Goal: Task Accomplishment & Management: Manage account settings

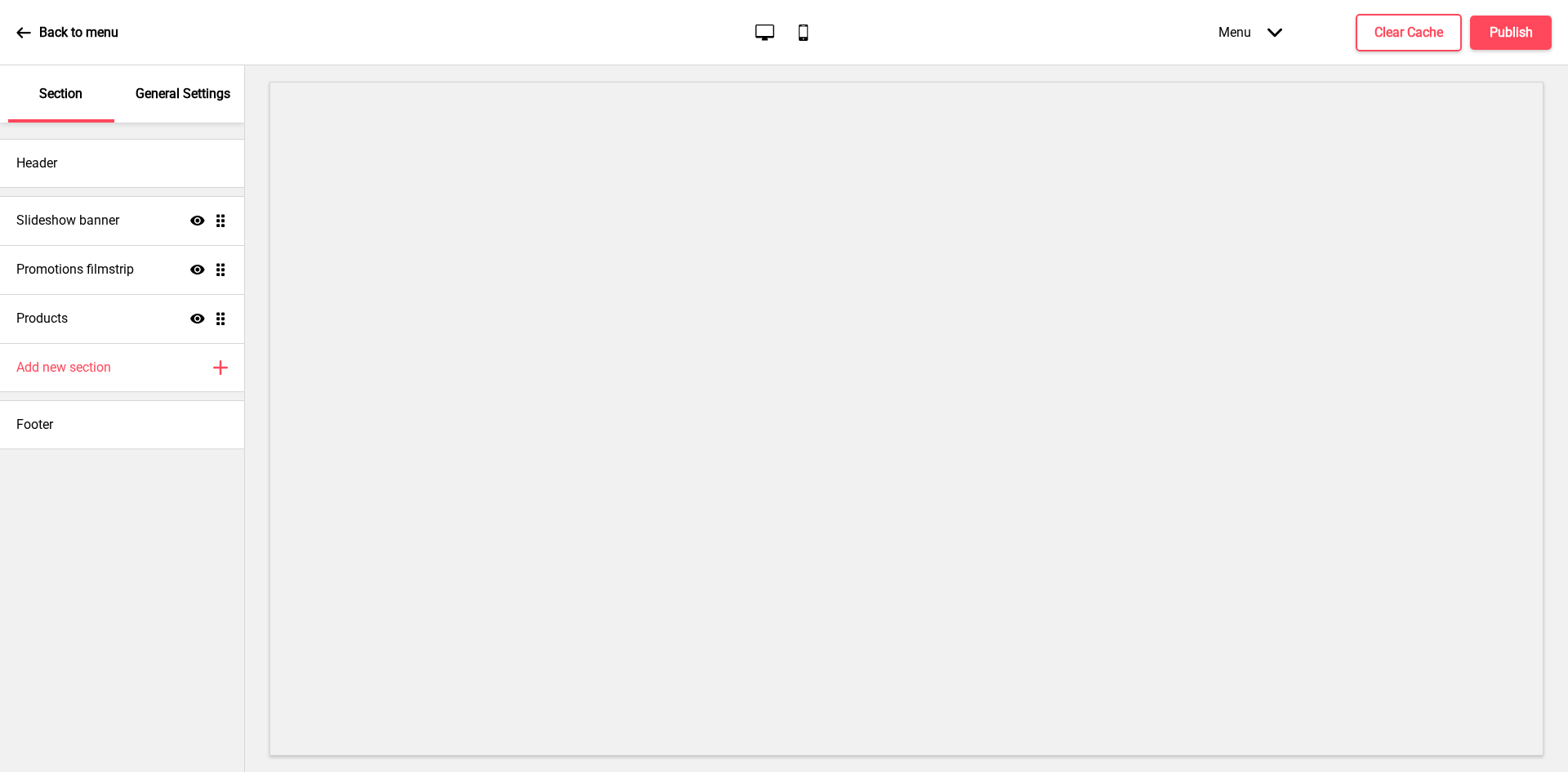
click at [171, 96] on p "General Settings" at bounding box center [183, 94] width 95 height 18
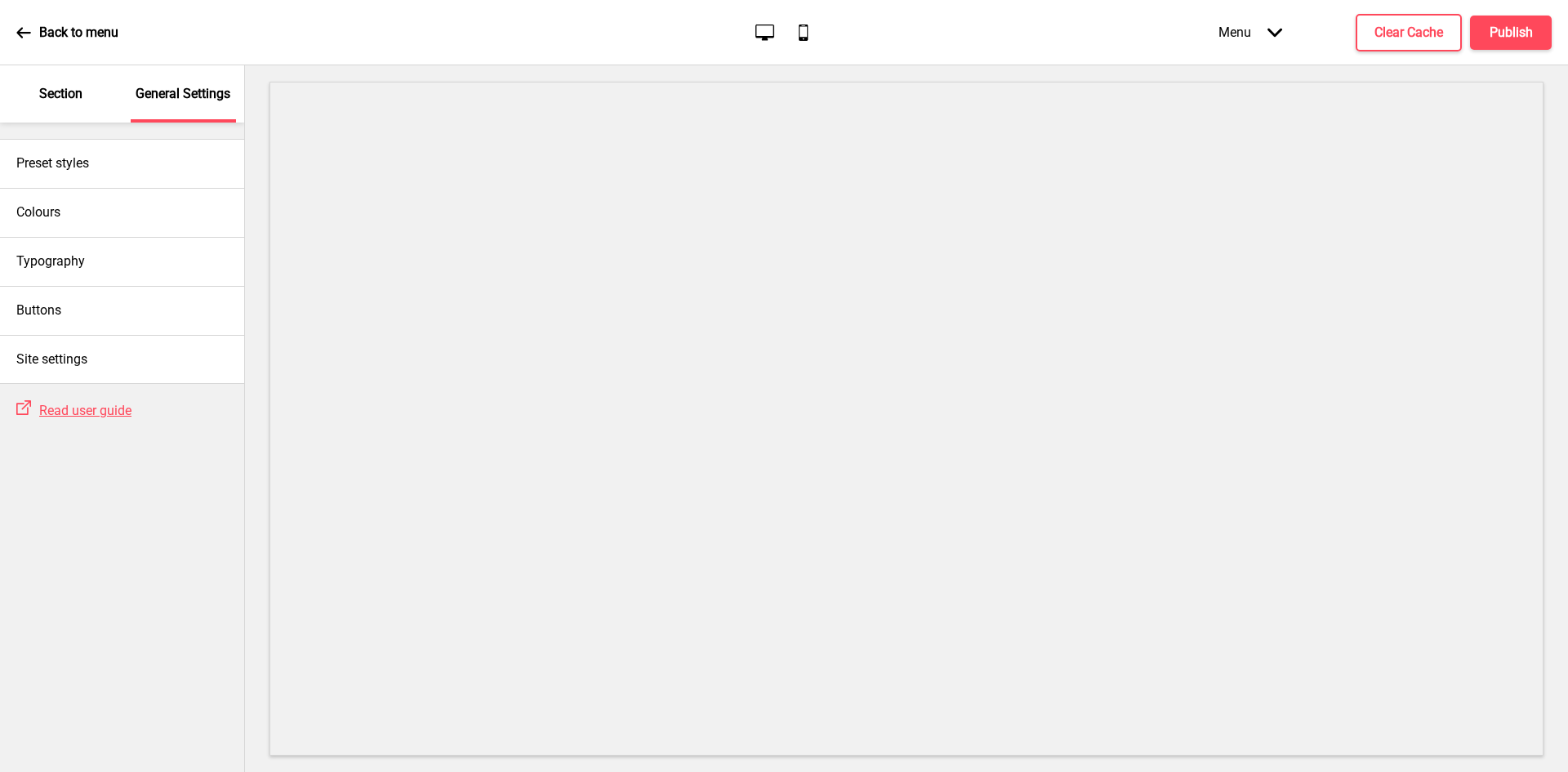
click at [72, 94] on p "Section" at bounding box center [61, 94] width 43 height 18
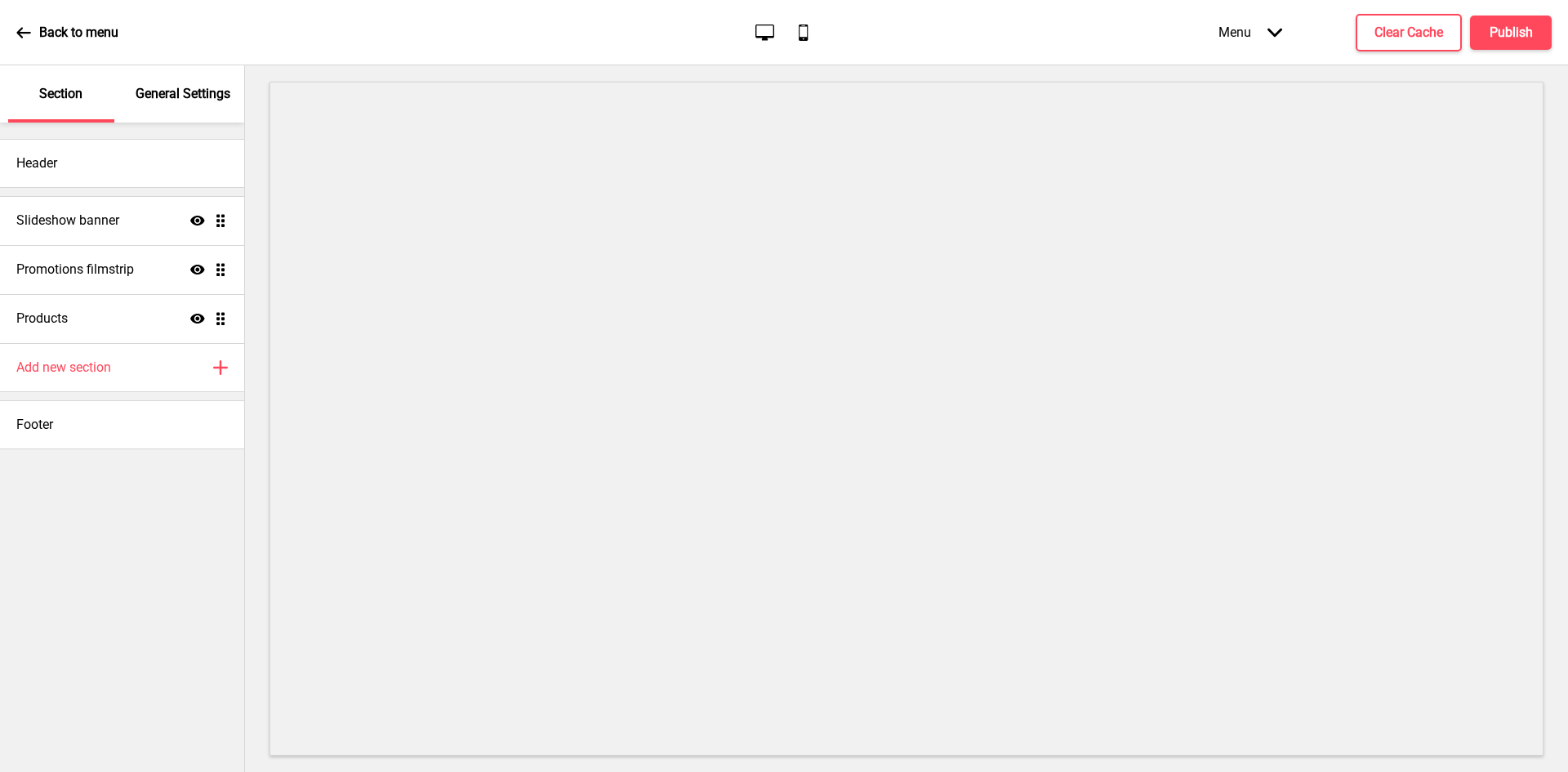
click at [165, 94] on p "General Settings" at bounding box center [183, 94] width 95 height 18
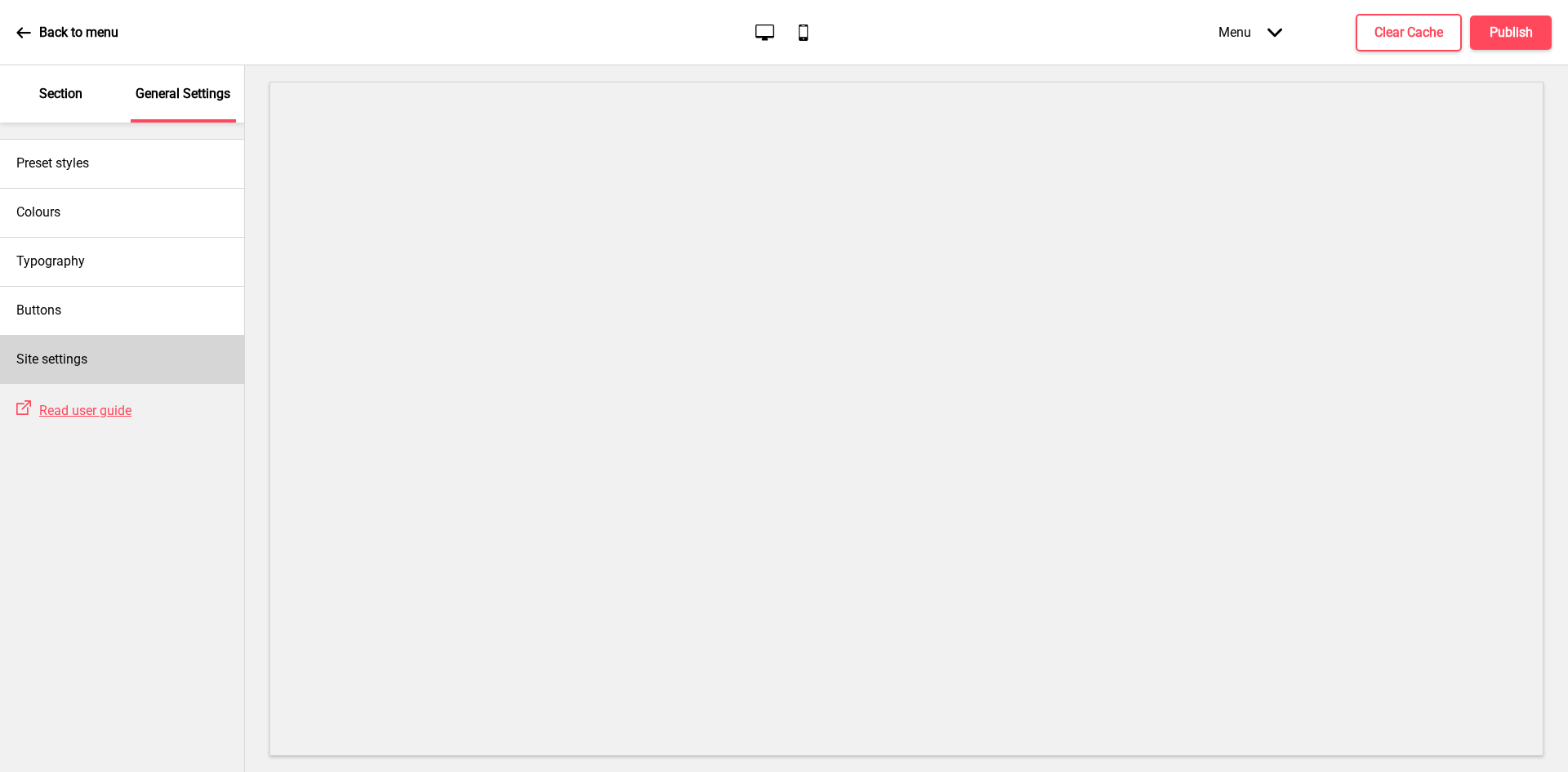
click at [80, 352] on h4 "Site settings" at bounding box center [51, 359] width 71 height 18
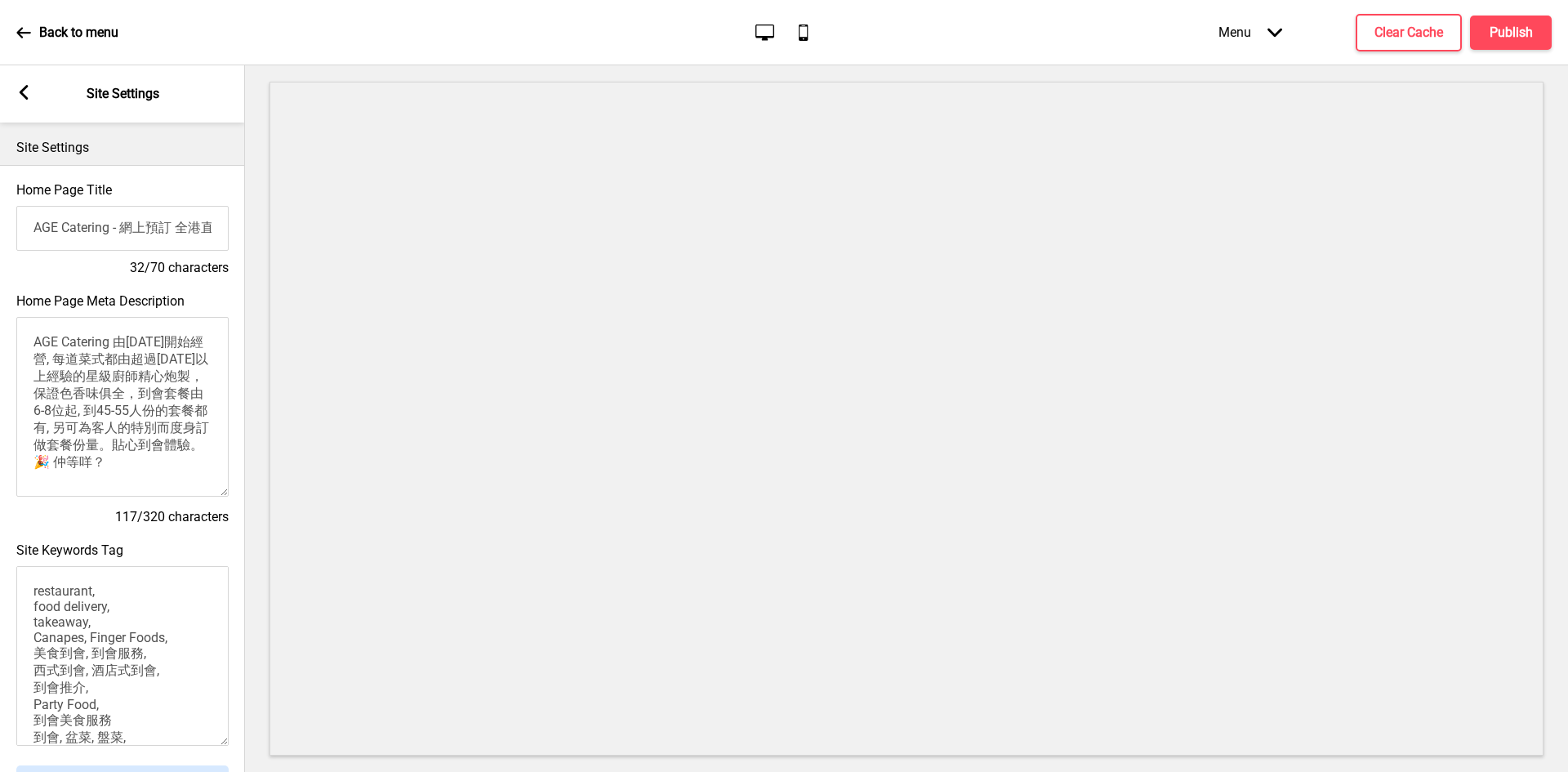
click at [182, 455] on textarea "AGE Catering 由[DATE]開始經營, 每道菜式都由超過[DATE]以上經驗的星級廚師精心炮製，保證色香味俱全，到會套餐由6-8位起, 到45-5…" at bounding box center [122, 407] width 213 height 180
click at [97, 276] on h4 "32/70 characters" at bounding box center [122, 268] width 213 height 18
click at [178, 225] on input "AGE Catering - 網上預訂 全港直送 門市自取免排隊" at bounding box center [122, 228] width 213 height 45
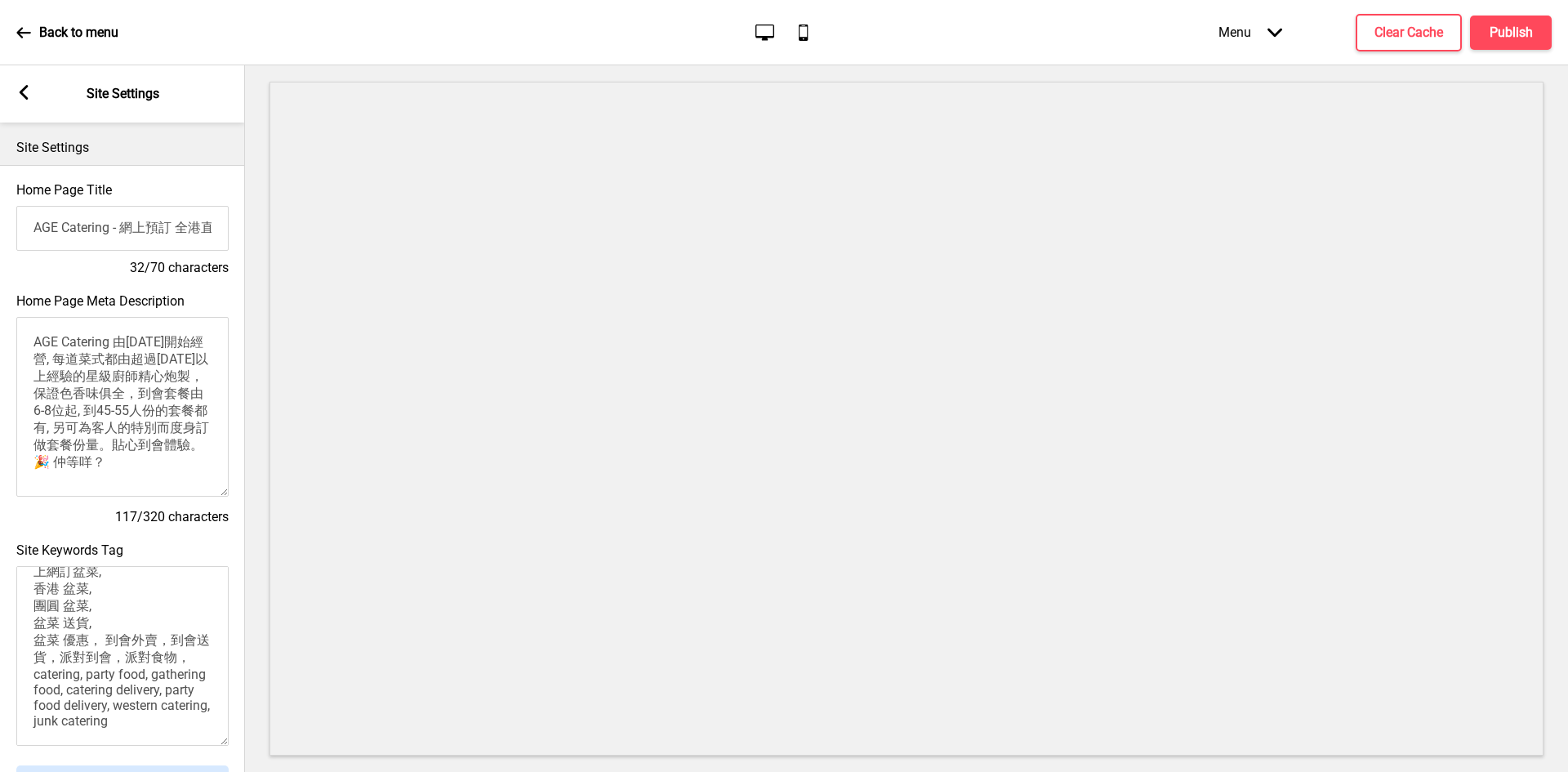
click at [178, 225] on input "AGE Catering - 網上預訂 全港直送 門市自取免排隊" at bounding box center [122, 228] width 213 height 45
click at [18, 101] on div "Arrow left" at bounding box center [23, 94] width 14 height 18
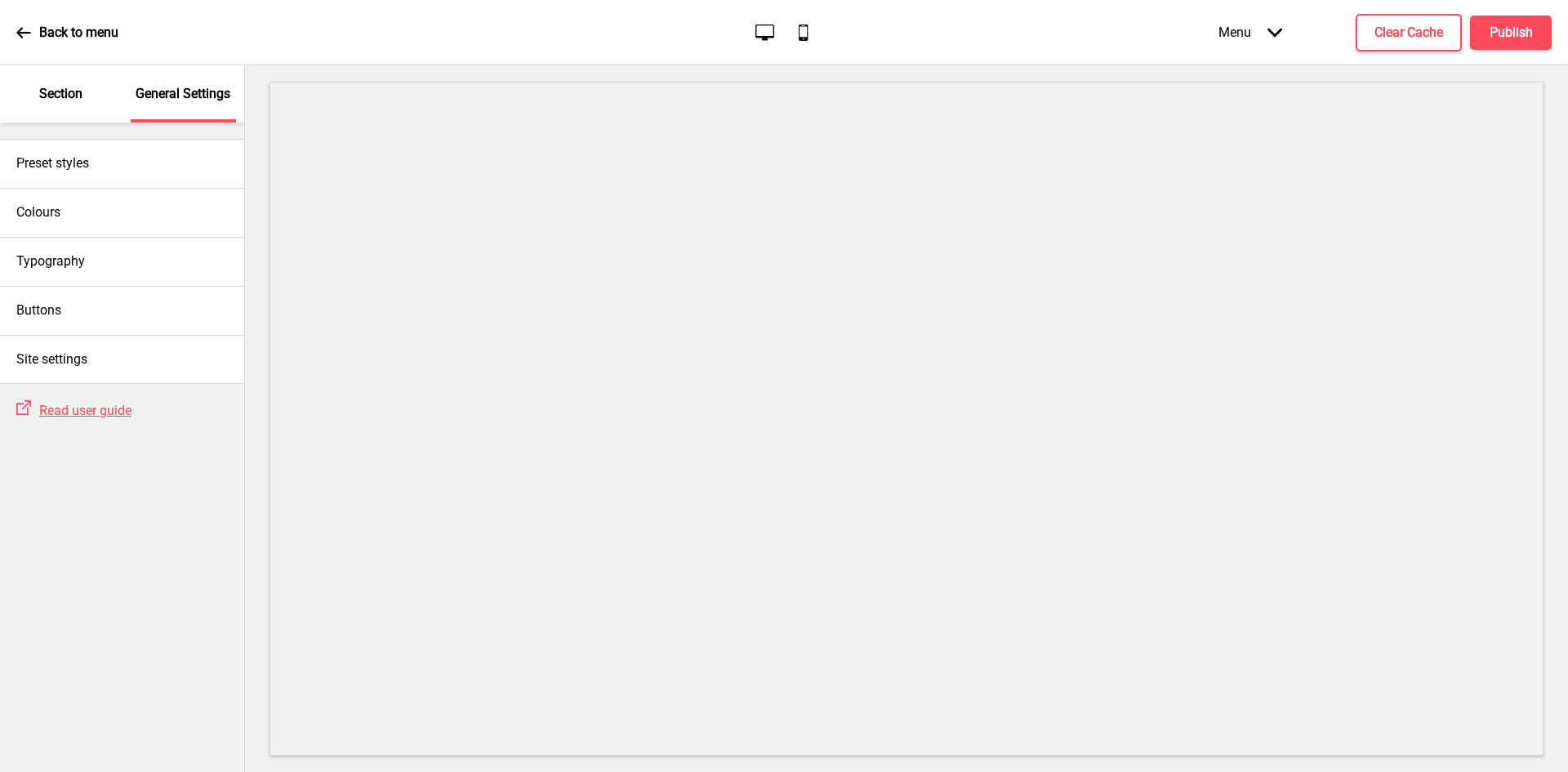
click at [46, 91] on p "Section" at bounding box center [61, 94] width 43 height 18
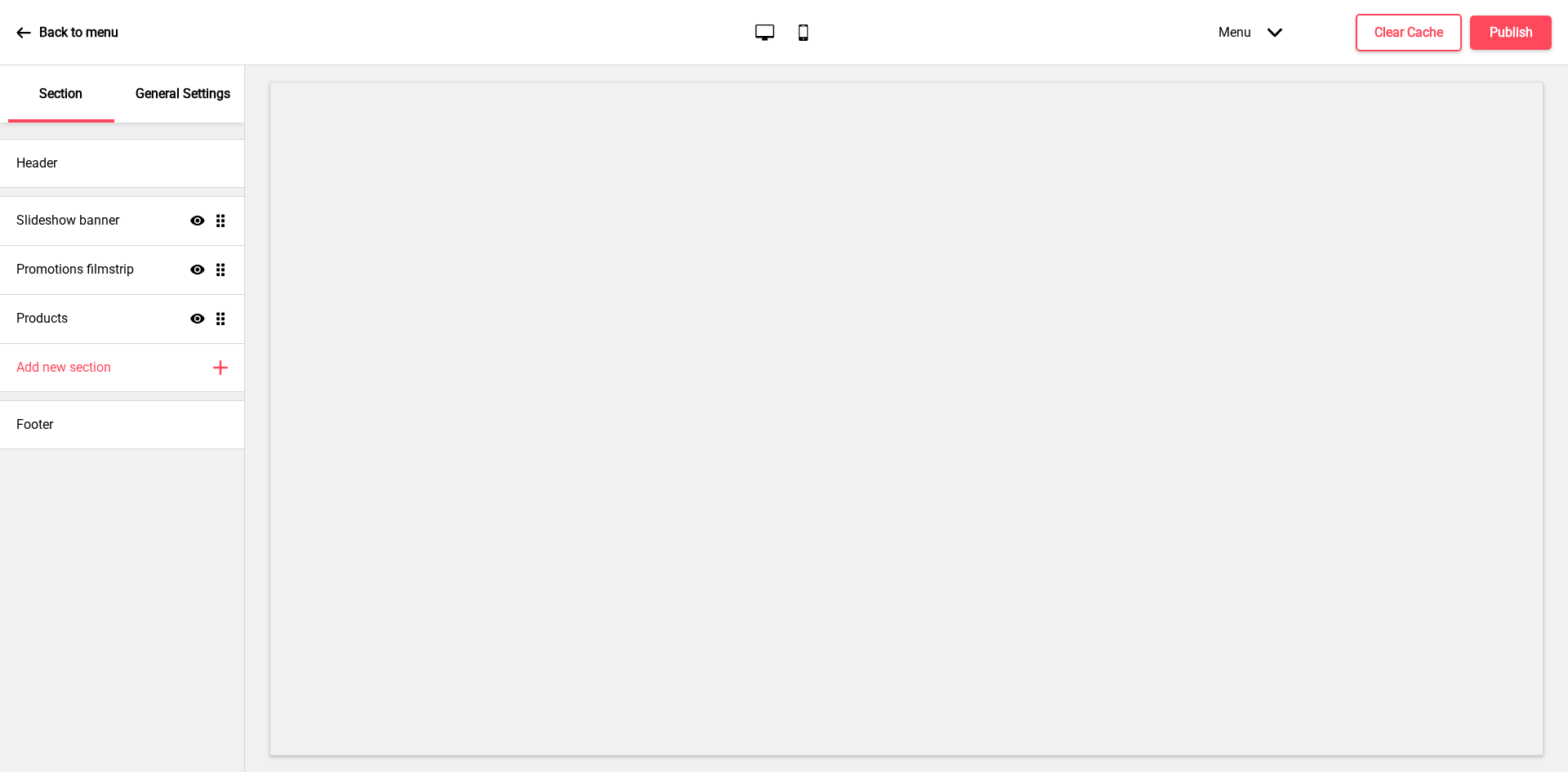
click at [195, 88] on p "General Settings" at bounding box center [183, 94] width 95 height 18
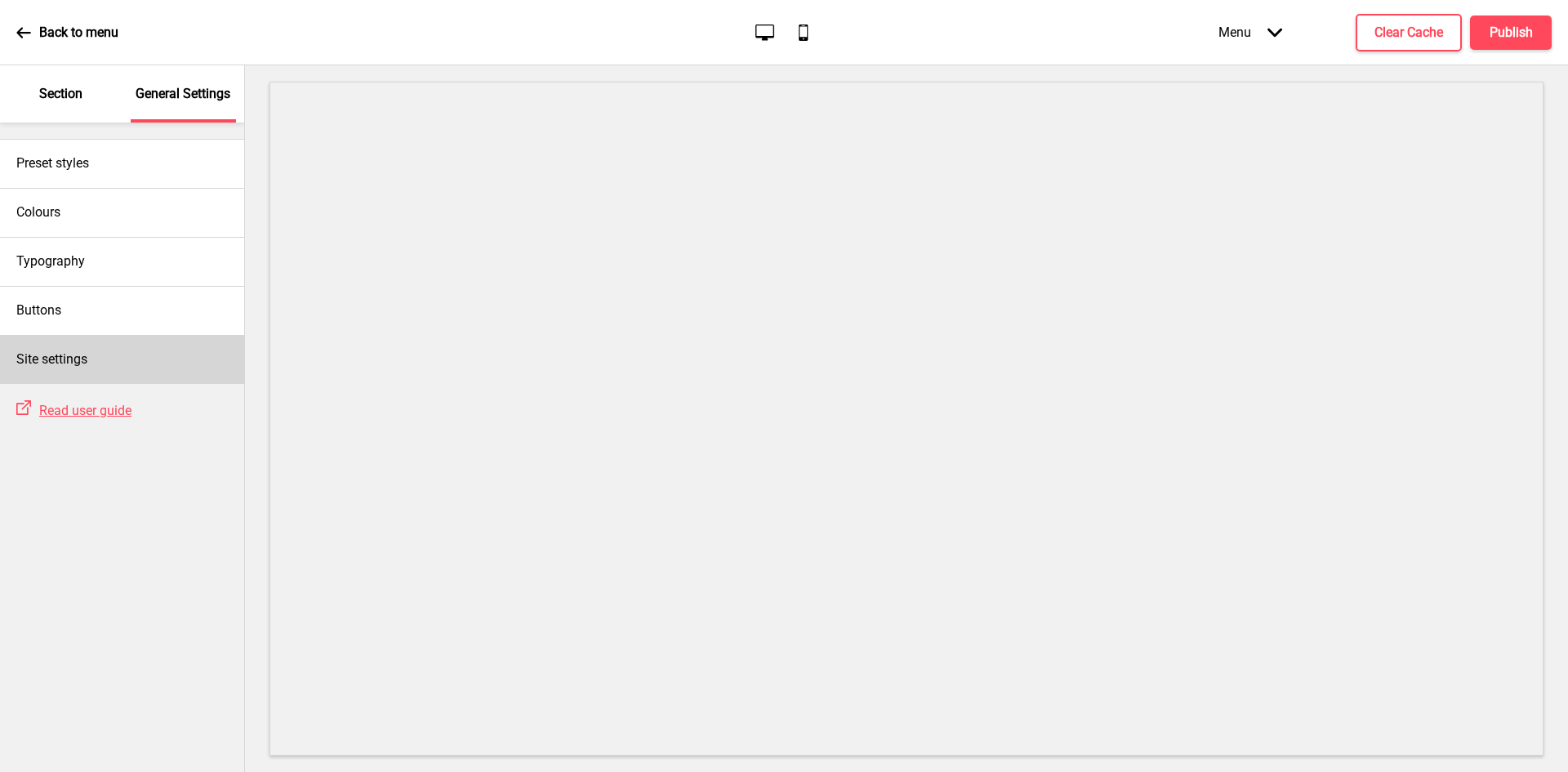
click at [91, 363] on div "Site settings" at bounding box center [122, 359] width 244 height 49
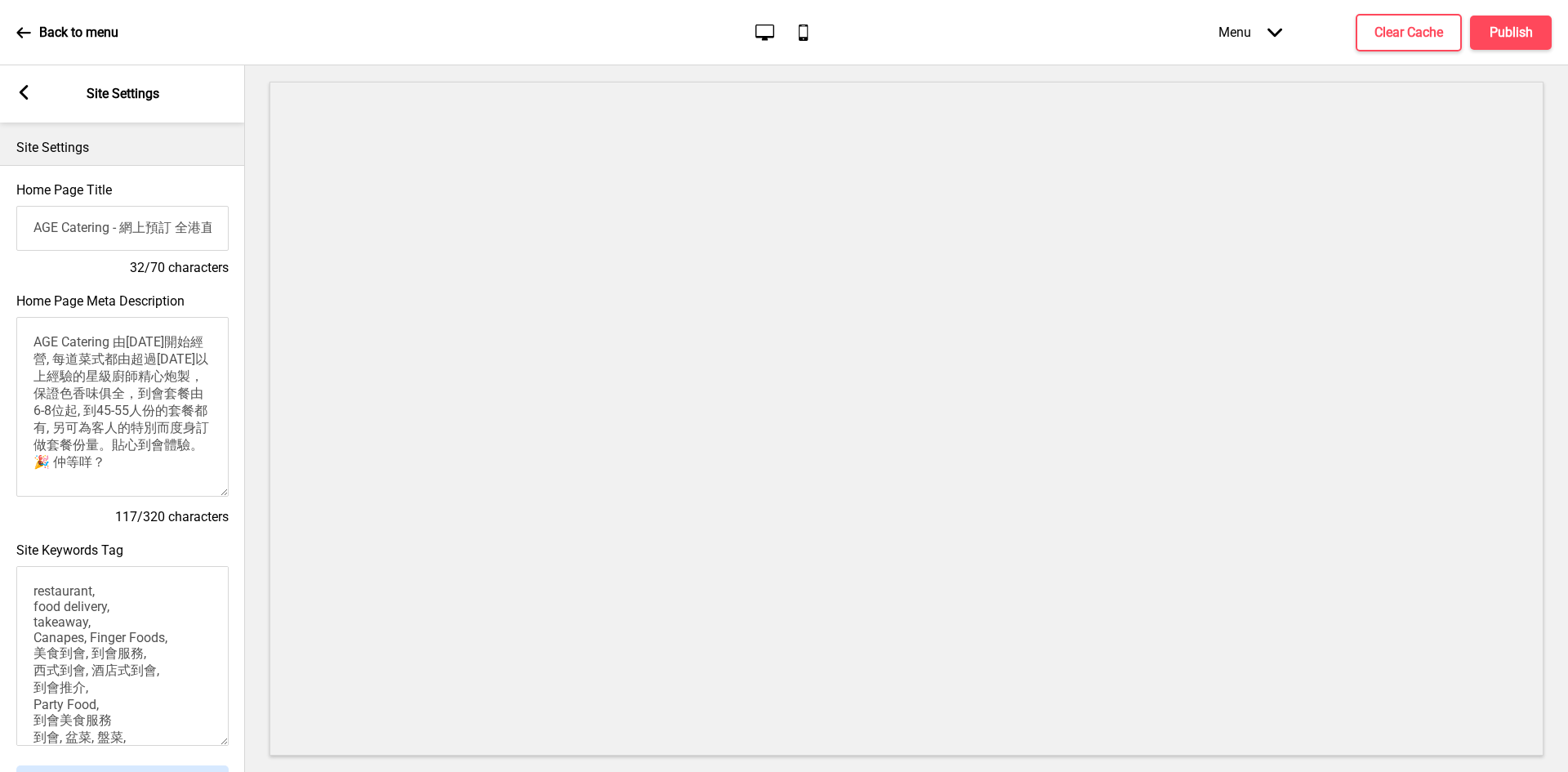
click at [118, 307] on label "Home Page Meta Description" at bounding box center [100, 301] width 168 height 15
click at [118, 317] on textarea "AGE Catering 由[DATE]開始經營, 每道菜式都由超過[DATE]以上經驗的星級廚師精心炮製，保證色香味俱全，到會套餐由6-8位起, 到45-5…" at bounding box center [122, 407] width 213 height 180
click at [118, 307] on label "Home Page Meta Description" at bounding box center [100, 301] width 168 height 15
click at [118, 317] on textarea "AGE Catering 由[DATE]開始經營, 每道菜式都由超過[DATE]以上經驗的星級廚師精心炮製，保證色香味俱全，到會套餐由6-8位起, 到45-5…" at bounding box center [122, 407] width 213 height 180
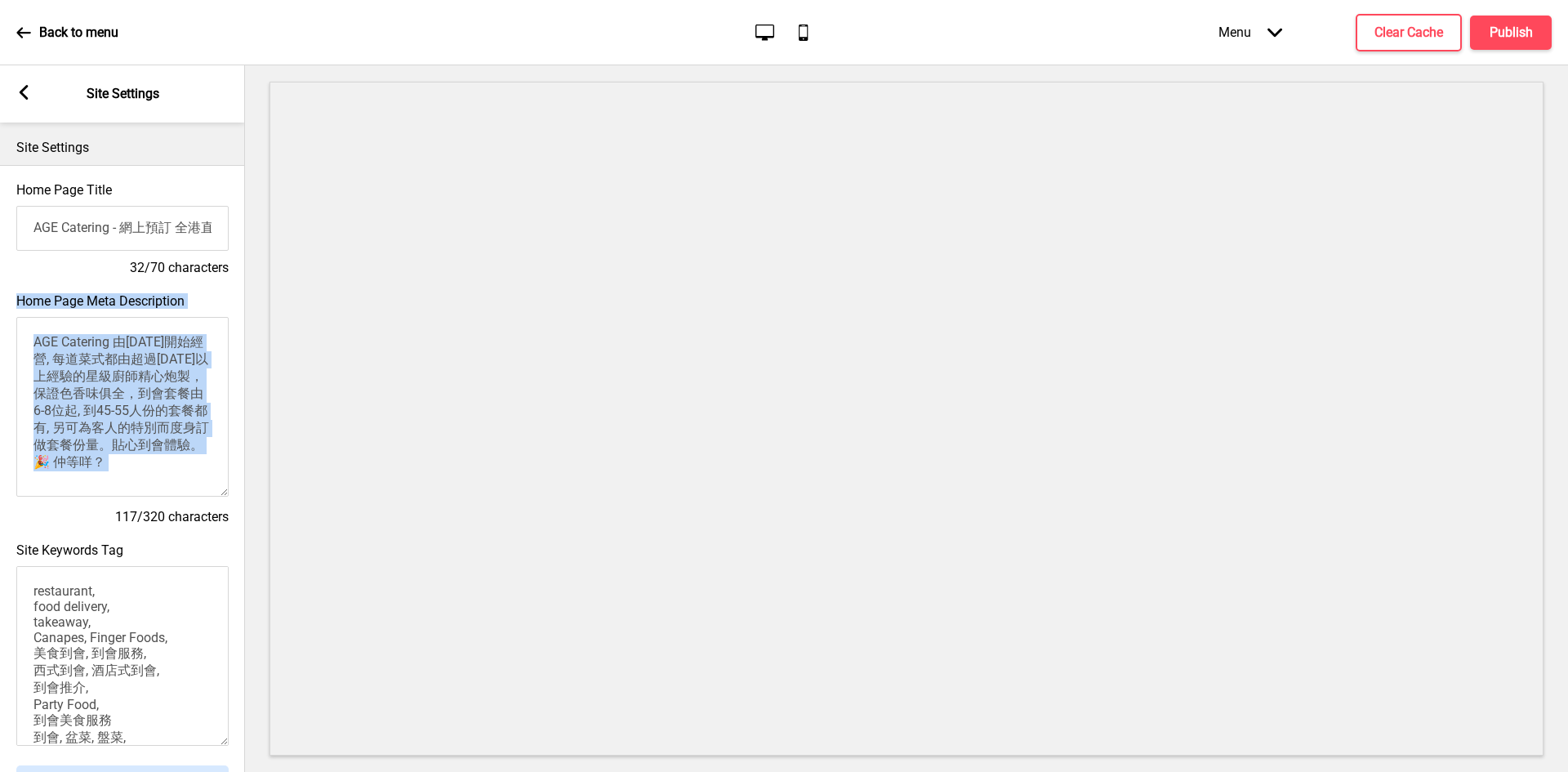
click at [118, 307] on label "Home Page Meta Description" at bounding box center [100, 301] width 168 height 15
click at [118, 317] on textarea "AGE Catering 由[DATE]開始經營, 每道菜式都由超過[DATE]以上經驗的星級廚師精心炮製，保證色香味俱全，到會套餐由6-8位起, 到45-5…" at bounding box center [122, 407] width 213 height 180
click at [120, 303] on label "Home Page Meta Description" at bounding box center [100, 301] width 168 height 15
click at [120, 317] on textarea "AGE Catering 由[DATE]開始經營, 每道菜式都由超過[DATE]以上經驗的星級廚師精心炮製，保證色香味俱全，到會套餐由6-8位起, 到45-5…" at bounding box center [122, 407] width 213 height 180
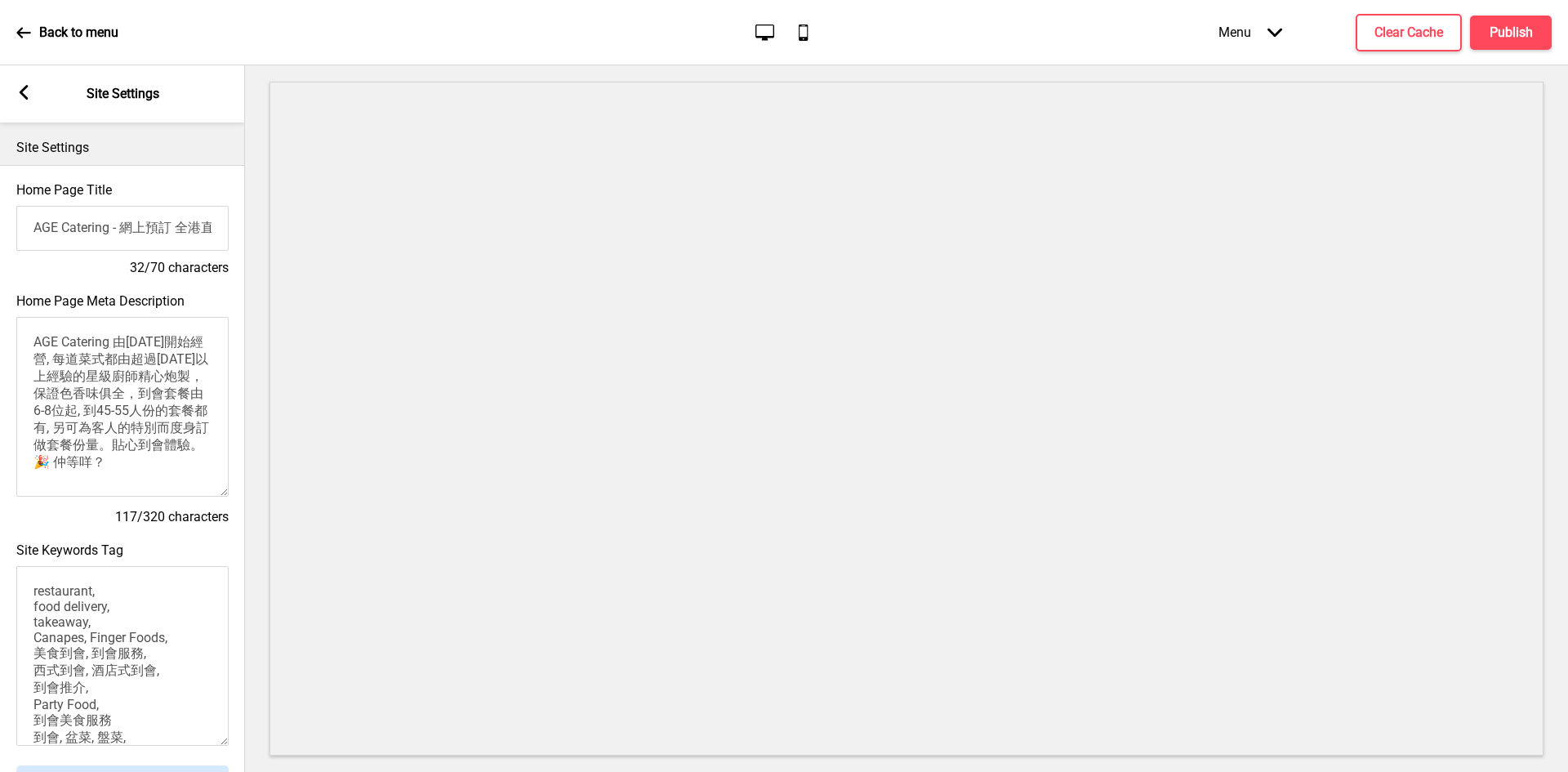
click at [125, 300] on label "Home Page Meta Description" at bounding box center [100, 301] width 168 height 15
click at [125, 317] on textarea "AGE Catering 由[DATE]開始經營, 每道菜式都由超過[DATE]以上經驗的星級廚師精心炮製，保證色香味俱全，到會套餐由6-8位起, 到45-5…" at bounding box center [122, 407] width 213 height 180
click at [125, 300] on label "Home Page Meta Description" at bounding box center [100, 301] width 168 height 15
click at [125, 317] on textarea "AGE Catering 由[DATE]開始經營, 每道菜式都由超過[DATE]以上經驗的星級廚師精心炮製，保證色香味俱全，到會套餐由6-8位起, 到45-5…" at bounding box center [122, 407] width 213 height 180
click at [189, 304] on div "Home Page Meta Description AGE Catering 由[DATE]開始經營, 每道菜式都由超過[DATE]以上經驗的星級廚師精心炮…" at bounding box center [122, 409] width 245 height 249
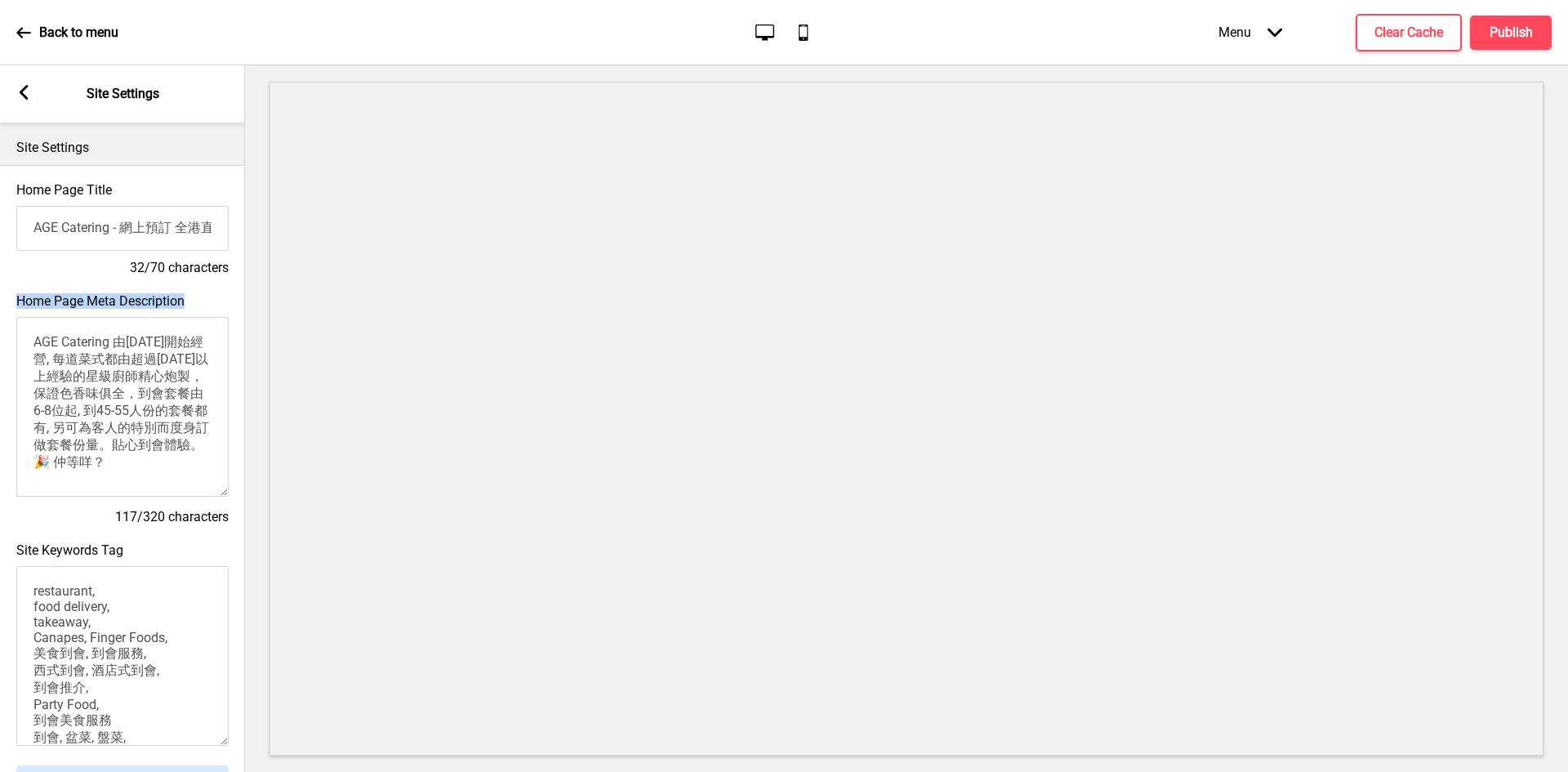
drag, startPoint x: 205, startPoint y: 304, endPoint x: 19, endPoint y: 300, distance: 186.0
click at [19, 300] on div "Home Page Meta Description AGE Catering 由[DATE]開始經營, 每道菜式都由超過[DATE]以上經驗的星級廚師精心炮…" at bounding box center [122, 409] width 245 height 249
copy label "Home Page Meta Description"
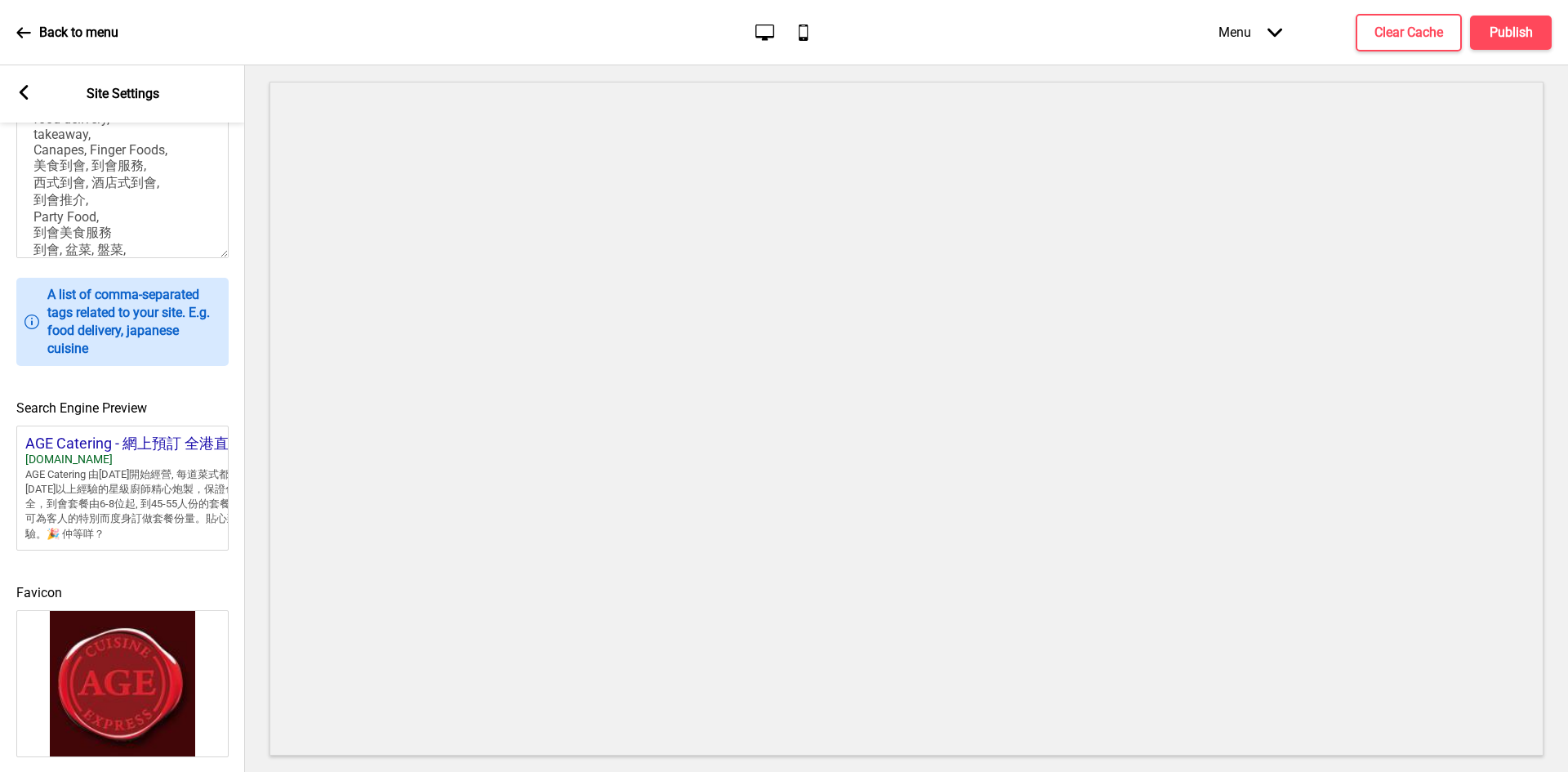
scroll to position [490, 0]
click at [24, 93] on rect at bounding box center [23, 92] width 14 height 14
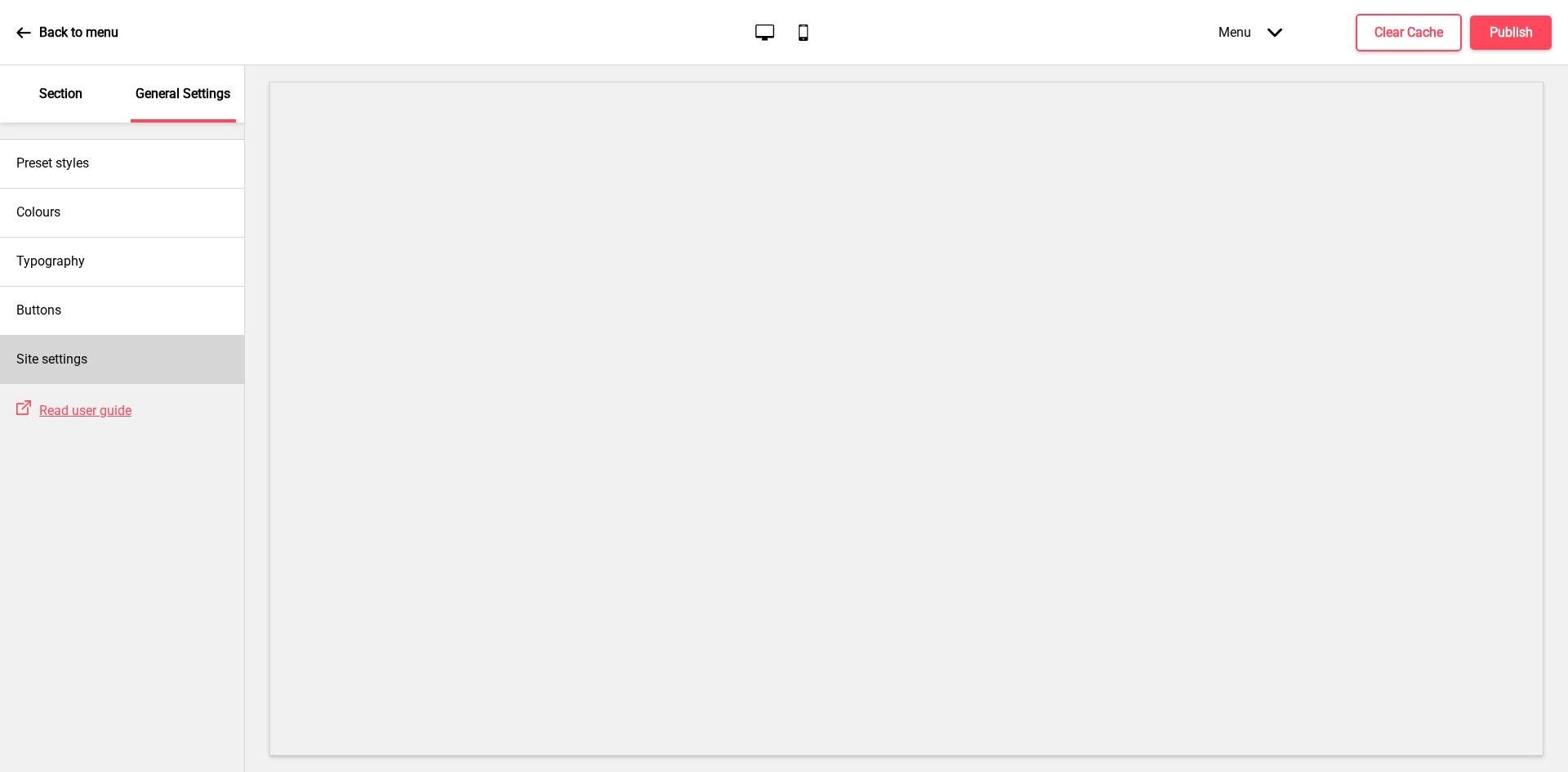
click at [86, 358] on h4 "Site settings" at bounding box center [51, 359] width 71 height 18
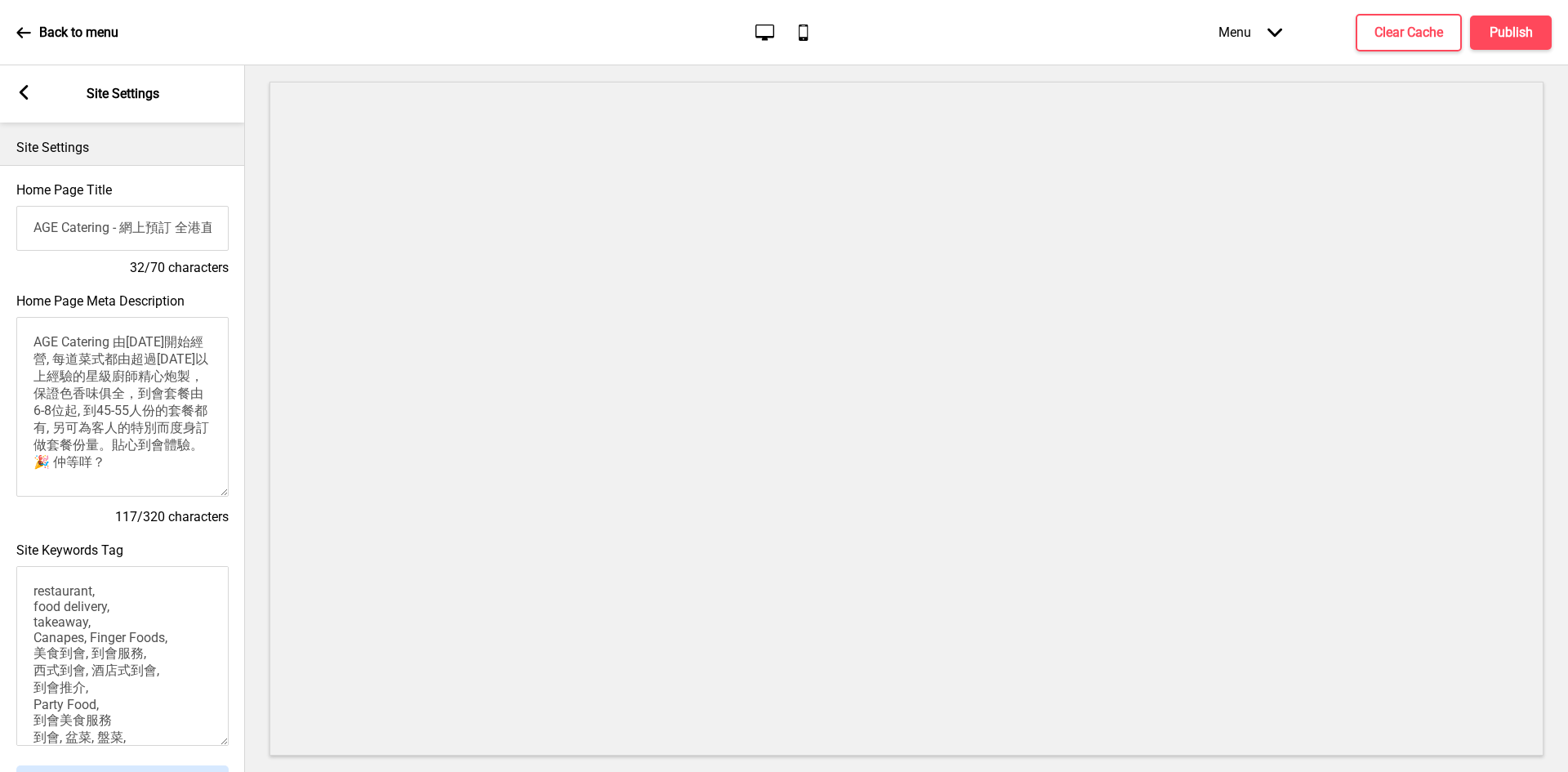
click at [23, 86] on rect at bounding box center [23, 92] width 14 height 14
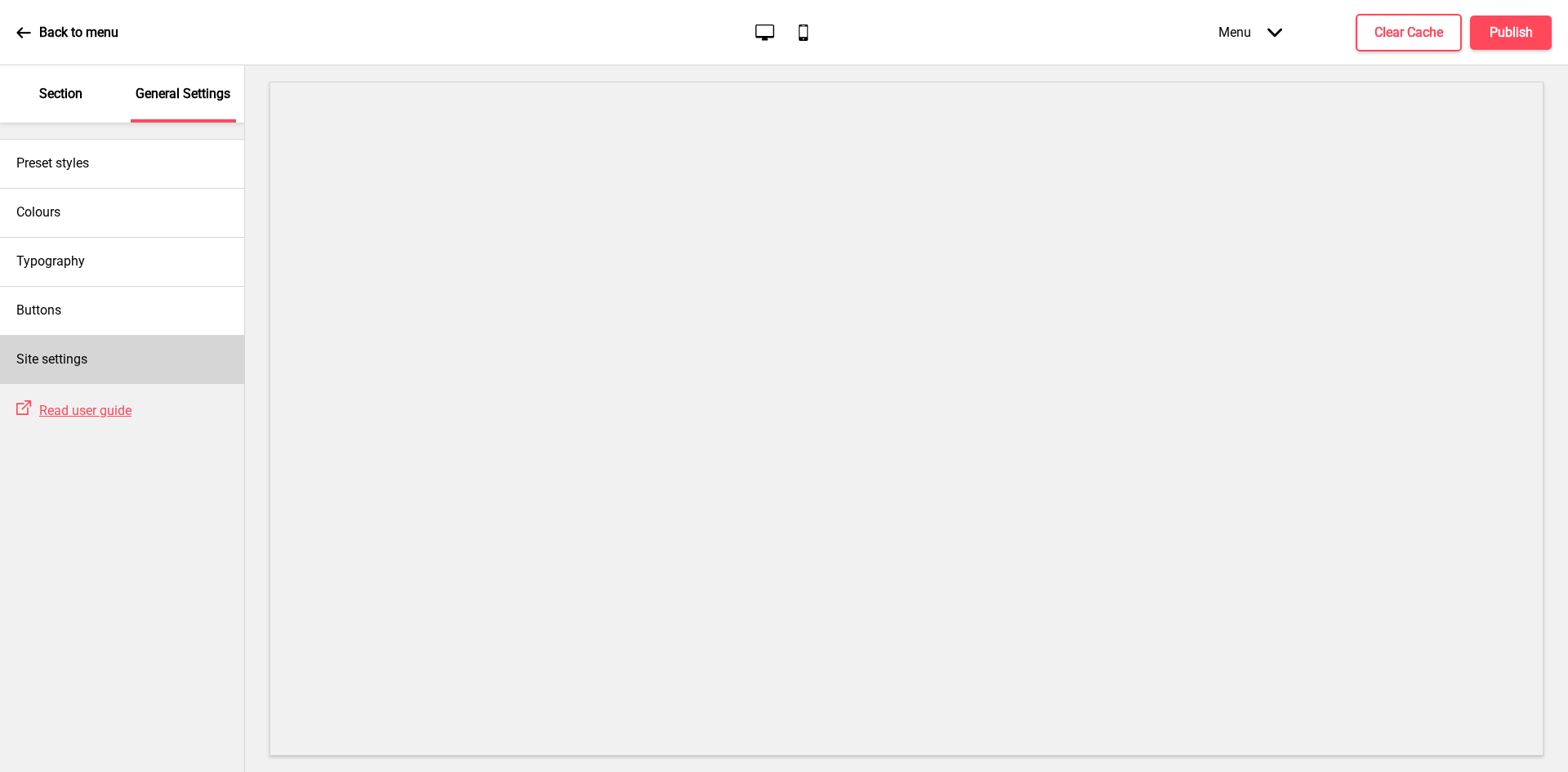
click at [115, 361] on div "Site settings" at bounding box center [122, 359] width 244 height 49
